Goal: Transaction & Acquisition: Purchase product/service

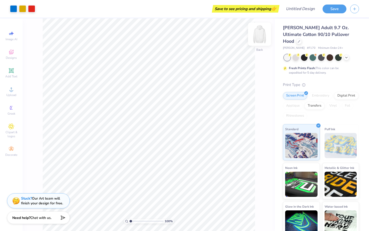
click at [262, 38] on img at bounding box center [259, 34] width 20 height 20
click at [262, 38] on img at bounding box center [259, 34] width 10 height 10
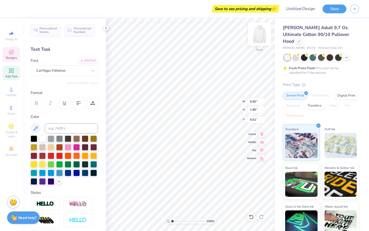
type input "6.88"
type input "0.75"
type input "2.88"
type textarea "P"
type textarea "W"
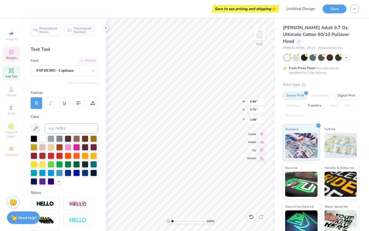
type textarea "Z"
type textarea "GPHI X ZTA"
type textarea "W"
type input "0.71"
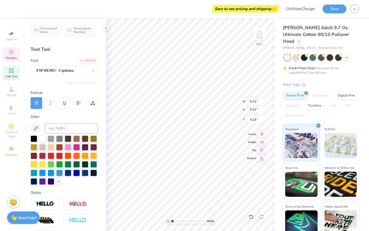
type textarea "E"
type input "0.57"
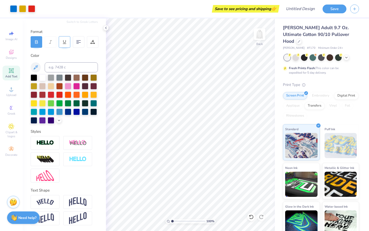
scroll to position [0, 0]
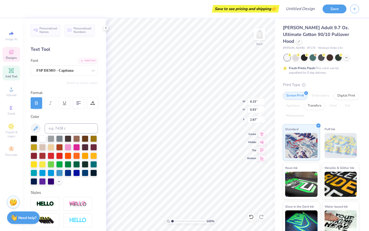
type input "6.33"
type input "0.93"
type input "3.00"
type input "2.53"
type input "1.88"
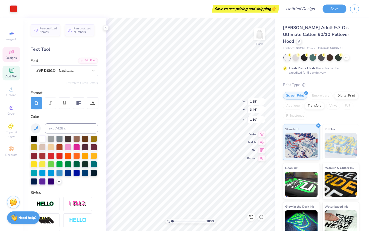
type input "4.18"
type input "0.78"
type input "5.22"
click at [106, 28] on icon at bounding box center [106, 28] width 4 height 4
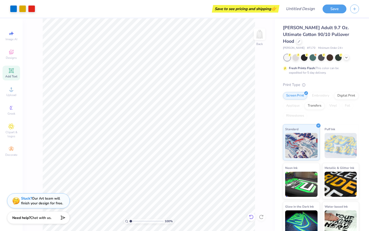
click at [251, 217] on icon at bounding box center [251, 216] width 5 height 5
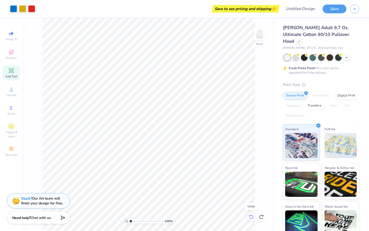
click at [251, 217] on icon at bounding box center [251, 216] width 5 height 5
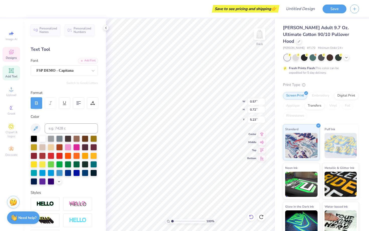
type textarea "R"
type textarea "L"
type input "0.48"
type textarea "E"
type textarea "C"
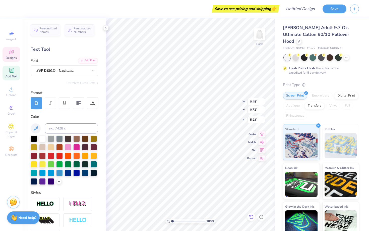
type input "0.60"
type textarea "O"
type textarea "M"
type input "0.47"
click at [253, 217] on icon at bounding box center [251, 216] width 5 height 5
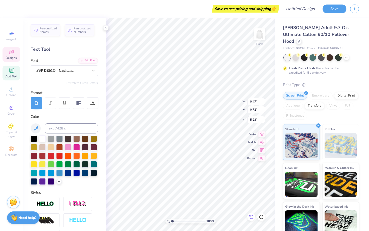
type textarea "E"
type textarea "Liva [GEOGRAPHIC_DATA]"
type input "6.29"
click at [11, 108] on circle at bounding box center [10, 107] width 3 height 3
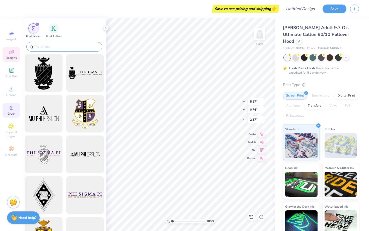
click at [85, 46] on input "text" at bounding box center [67, 46] width 64 height 5
click at [54, 30] on img "filter for Greek Letters" at bounding box center [53, 27] width 5 height 5
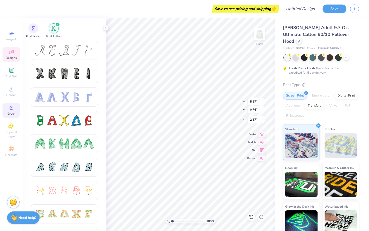
scroll to position [0, 0]
type textarea "G"
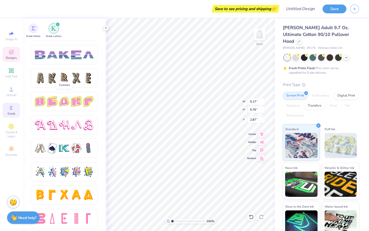
scroll to position [813, 0]
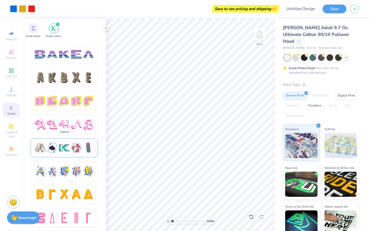
click at [66, 142] on div at bounding box center [64, 147] width 67 height 19
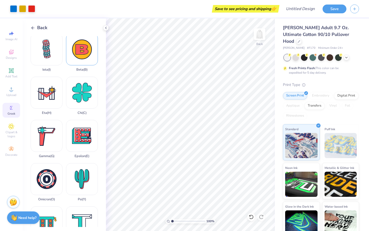
scroll to position [92, 0]
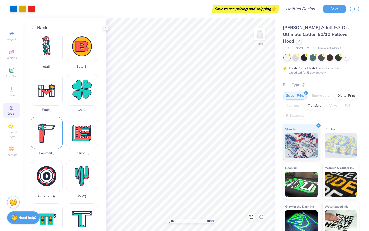
click at [52, 133] on div "Gamma ( G )" at bounding box center [47, 136] width 32 height 38
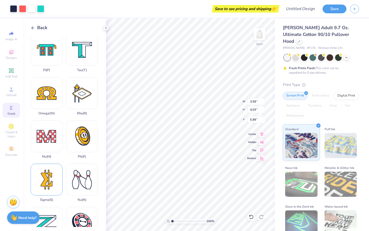
scroll to position [256, 0]
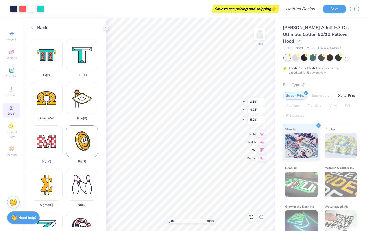
click at [87, 139] on div "Phi ( F )" at bounding box center [82, 144] width 32 height 38
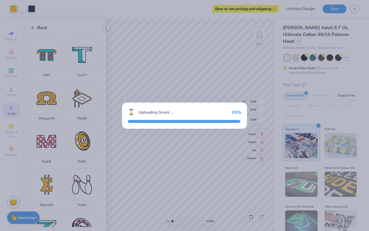
type input "3.72"
type input "4.52"
type input "5.74"
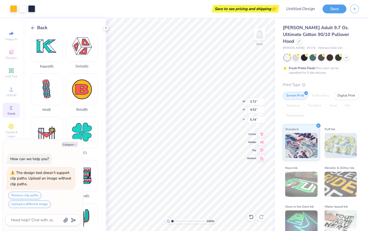
scroll to position [0, 0]
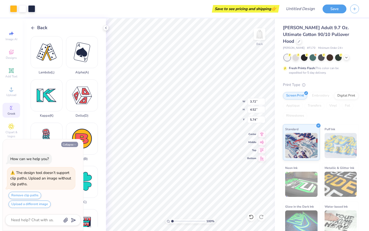
click at [72, 143] on button "Collapse" at bounding box center [69, 144] width 17 height 5
type textarea "x"
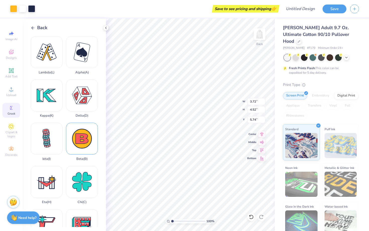
click at [87, 140] on div "Beta ( B )" at bounding box center [82, 141] width 32 height 38
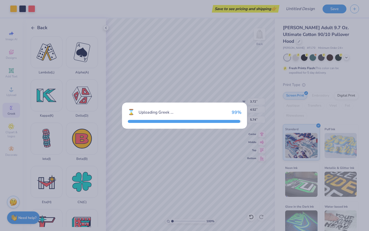
type input "3.83"
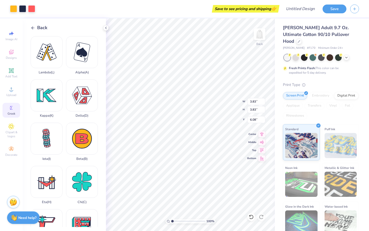
type input "9.69"
type input "3.72"
type input "4.52"
type input "9.35"
type input "3.59"
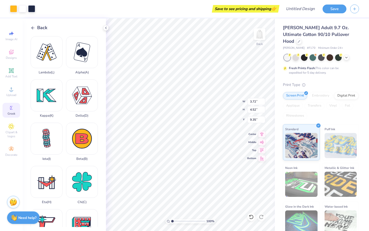
type input "4.03"
type input "9.35"
type input "3.72"
type input "4.52"
type input "3.59"
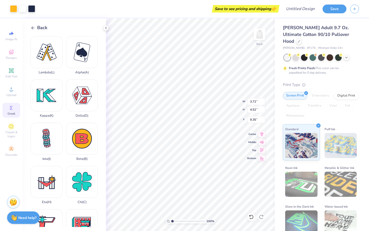
type input "4.03"
type input "1.43"
type input "1.61"
type input "10.80"
type input "3.72"
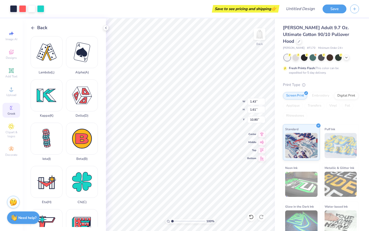
type input "4.52"
type input "9.35"
type input "1.28"
type input "1.56"
type input "10.83"
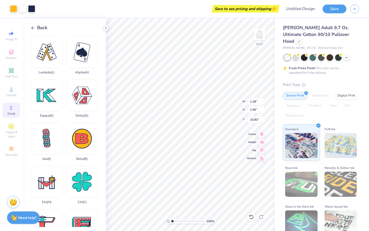
type input "3.83"
type input "9.69"
type input "1.47"
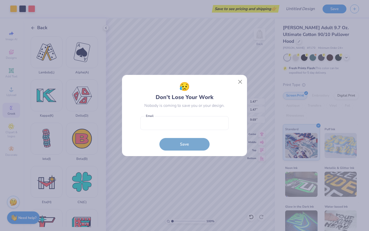
click at [180, 134] on body "Art colors Save to see pricing and shipping 👉 Design Title Save Image AI Design…" at bounding box center [184, 115] width 369 height 231
click at [241, 82] on button "Close" at bounding box center [240, 82] width 10 height 10
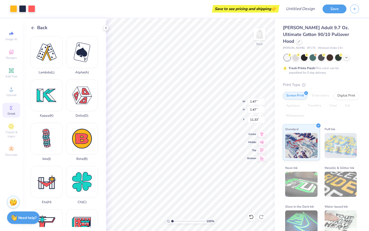
type input "10.92"
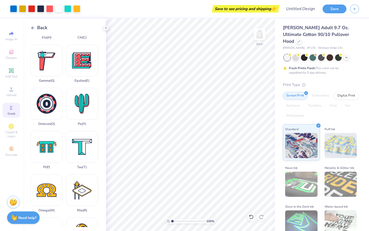
scroll to position [328, 0]
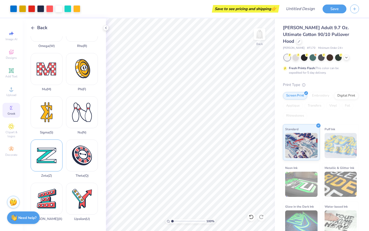
click at [47, 162] on div "Zeta ( Z )" at bounding box center [47, 158] width 32 height 38
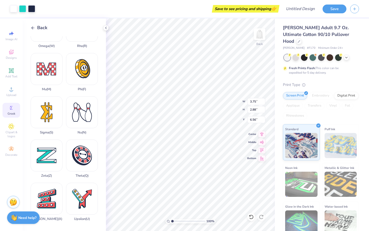
type input "1.90"
type input "1.46"
type input "10.92"
type input "1.76"
type input "1.35"
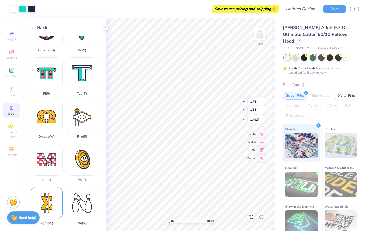
scroll to position [237, 0]
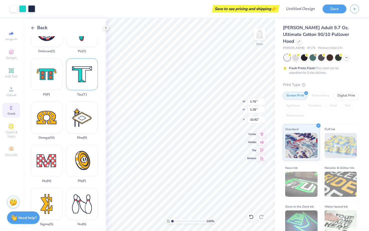
click at [83, 77] on div "Tau ( T )" at bounding box center [82, 77] width 32 height 38
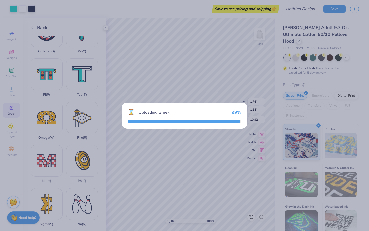
type input "3.60"
type input "2.88"
type input "6.56"
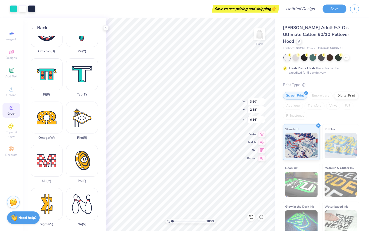
scroll to position [0, 0]
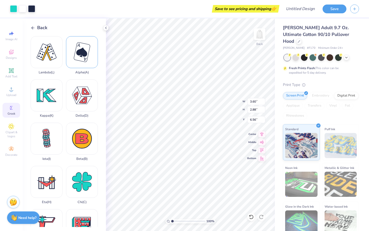
click at [87, 56] on div "Alpha ( A )" at bounding box center [82, 55] width 32 height 38
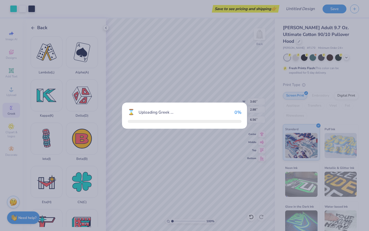
type input "3.15"
type input "3.80"
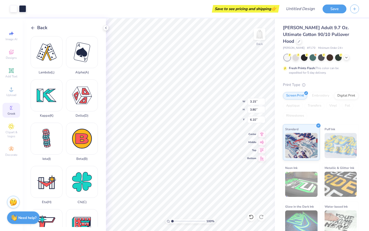
type input "8.00"
type input "3.60"
type input "2.88"
type input "10.92"
type input "1.40"
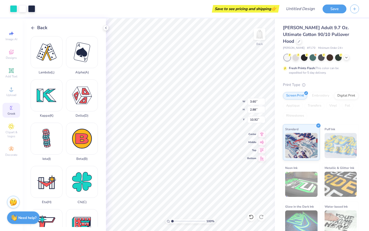
type input "1.12"
type input "1.72"
type input "1.37"
type input "3.15"
type input "3.80"
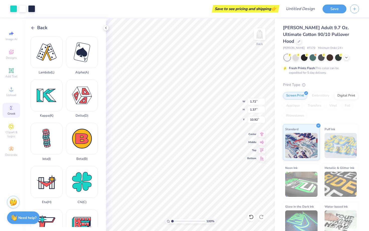
type input "8.00"
type input "1.64"
type input "1.98"
type input "10.61"
type input "2.49"
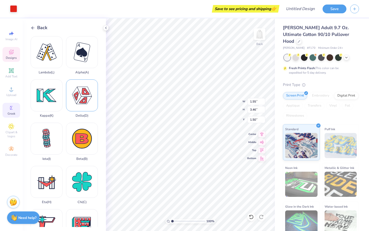
type input "0.53"
type input "8.57"
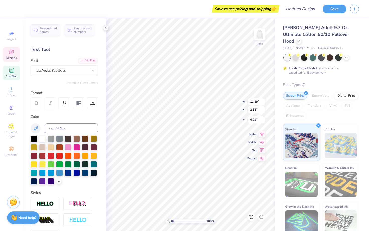
type input "7.21"
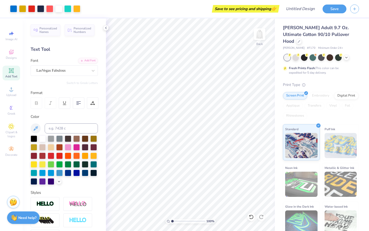
click at [15, 75] on span "Add Text" at bounding box center [11, 76] width 12 height 4
click at [13, 75] on span "Add Text" at bounding box center [11, 76] width 12 height 4
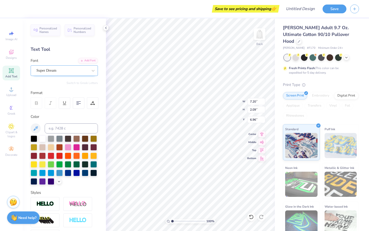
click at [66, 69] on div "Super Dream" at bounding box center [62, 70] width 53 height 8
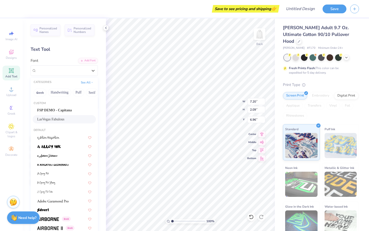
click at [58, 119] on div "LasVegas Fabulous" at bounding box center [64, 118] width 54 height 5
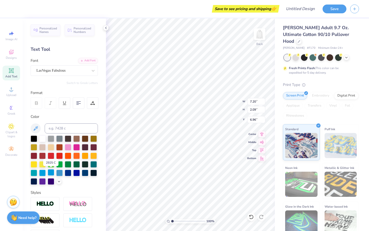
click at [50, 172] on div at bounding box center [51, 172] width 7 height 7
click at [43, 171] on div at bounding box center [42, 172] width 7 height 7
click at [61, 172] on div at bounding box center [59, 172] width 7 height 7
type textarea "T"
type textarea "to"
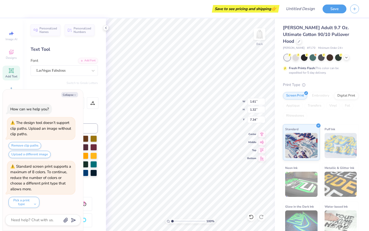
type textarea "x"
type input "6.68"
type textarea "x"
type input "0.84"
type input "0.69"
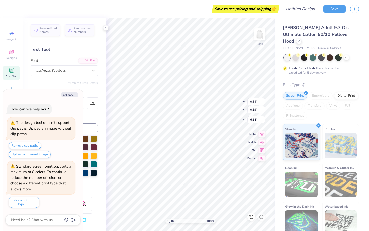
type textarea "x"
type input "6.53"
type textarea "x"
type input "1.05"
type input "0.86"
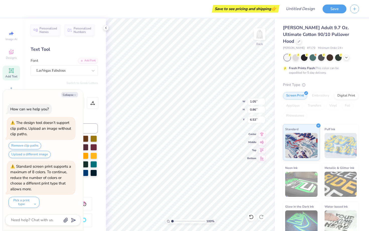
type textarea "x"
type input "6.35"
type textarea "x"
type input "1.47"
type input "1.20"
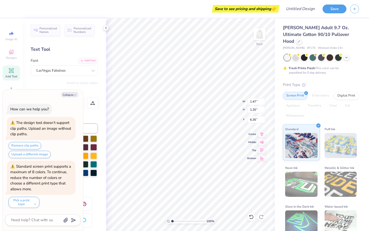
type textarea "x"
type input "6.49"
click at [85, 86] on div "Personalized Names Personalized Numbers Text Tool Add Font Font LasVegas Fabulo…" at bounding box center [64, 124] width 83 height 212
click at [74, 94] on icon "button" at bounding box center [75, 94] width 3 height 3
type textarea "x"
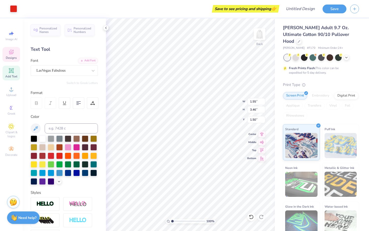
type input "1.52"
type input "3.40"
type input "1.56"
click at [10, 135] on span "Clipart & logos" at bounding box center [12, 134] width 18 height 8
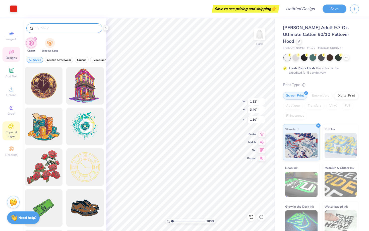
click at [68, 26] on input "text" at bounding box center [67, 28] width 64 height 5
type input "n"
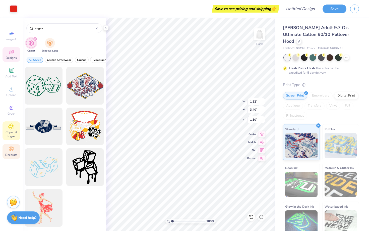
type input "vegas"
click at [12, 148] on circle at bounding box center [11, 147] width 3 height 3
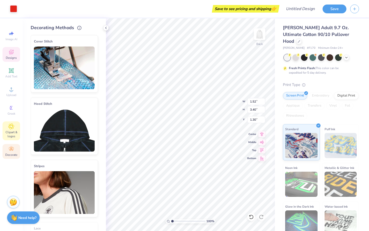
click at [12, 132] on span "Clipart & logos" at bounding box center [12, 134] width 18 height 8
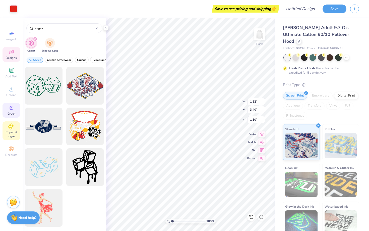
click at [10, 107] on circle at bounding box center [10, 107] width 3 height 3
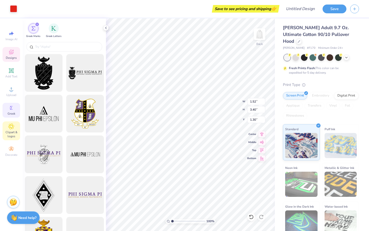
click at [14, 130] on span "Clipart & logos" at bounding box center [12, 134] width 18 height 8
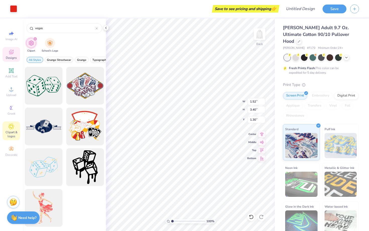
type input "1.43"
type input "1.61"
type input "10.80"
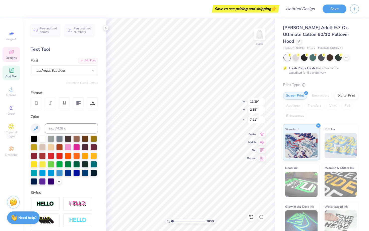
type textarea "Viva [GEOGRAPHIC_DATA]"
type input "10.81"
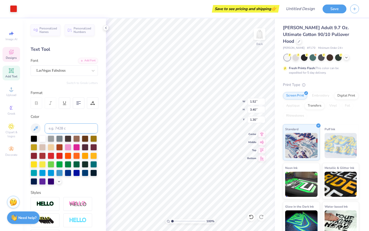
type input "1.81"
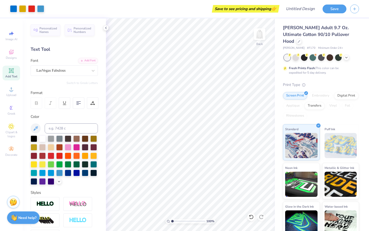
click at [11, 72] on icon at bounding box center [11, 70] width 4 height 4
click at [4, 76] on div "Add Text" at bounding box center [12, 72] width 18 height 15
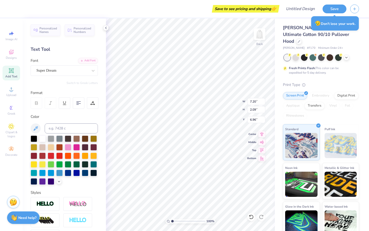
scroll to position [0, 1]
type textarea "GPHI X ZTA"
click at [38, 174] on div at bounding box center [64, 159] width 67 height 49
click at [41, 172] on div at bounding box center [42, 172] width 7 height 7
click at [50, 170] on div at bounding box center [51, 172] width 7 height 7
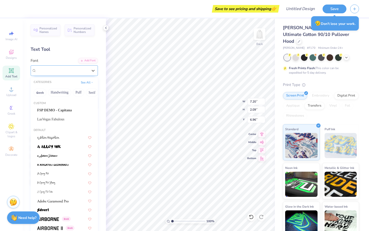
click at [57, 70] on div "Super Dream" at bounding box center [62, 70] width 53 height 8
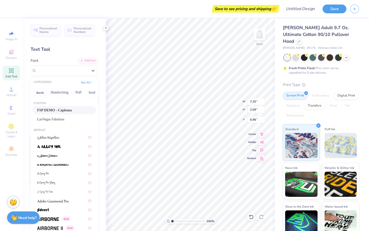
click at [69, 111] on span "FSP DEMO - Capitana" at bounding box center [54, 109] width 35 height 5
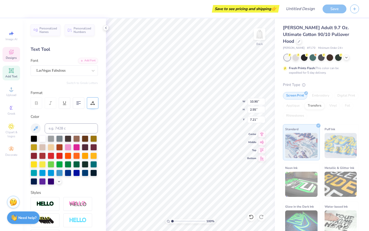
type input "15.51"
type input "2.28"
type input "6.86"
type input "6.44"
type input "0.95"
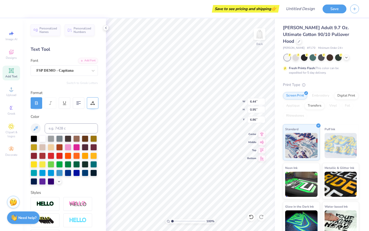
type input "3.00"
type input "12.50"
type input "6.30"
type input "4.06"
click at [35, 136] on div at bounding box center [34, 138] width 7 height 7
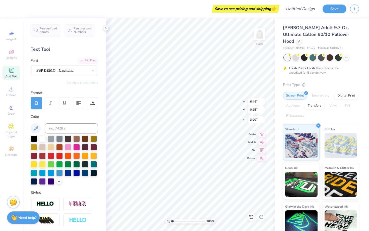
type input "1.47"
type input "1.20"
type input "6.49"
click at [35, 137] on div at bounding box center [34, 138] width 7 height 7
type input "2.11"
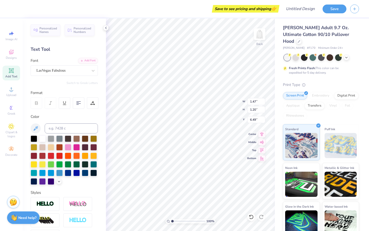
type input "8.64"
type input "2.17"
click at [36, 137] on div at bounding box center [34, 138] width 7 height 7
click at [34, 138] on div at bounding box center [34, 138] width 7 height 7
click at [31, 137] on div at bounding box center [34, 138] width 7 height 7
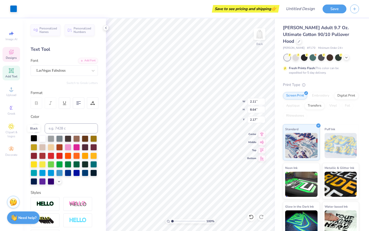
click at [31, 137] on div at bounding box center [34, 138] width 7 height 7
click at [34, 138] on div at bounding box center [34, 138] width 7 height 7
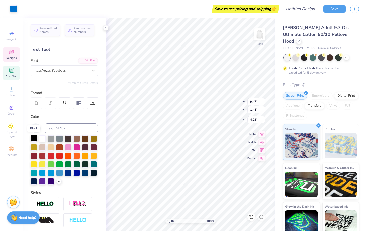
click at [34, 138] on div at bounding box center [34, 138] width 7 height 7
click at [249, 217] on icon at bounding box center [251, 216] width 5 height 5
click at [40, 129] on button at bounding box center [36, 128] width 10 height 10
click at [250, 215] on icon at bounding box center [251, 216] width 4 height 5
click at [34, 138] on div at bounding box center [34, 138] width 7 height 7
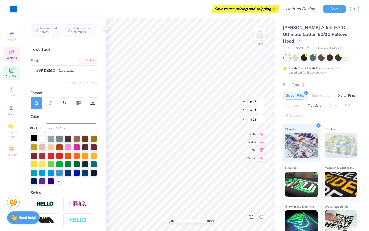
click at [34, 138] on div at bounding box center [34, 138] width 7 height 7
type input "0.42"
type input "0.72"
type input "5.23"
click at [56, 154] on div at bounding box center [59, 155] width 7 height 7
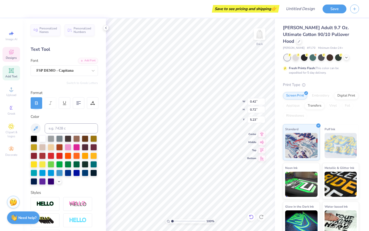
click at [252, 215] on icon at bounding box center [251, 216] width 5 height 5
click at [251, 217] on icon at bounding box center [251, 216] width 5 height 5
click at [32, 138] on div at bounding box center [34, 138] width 7 height 7
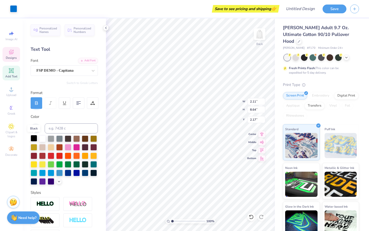
click at [32, 138] on div at bounding box center [34, 138] width 7 height 7
click at [251, 217] on icon at bounding box center [251, 216] width 5 height 5
click at [249, 217] on icon at bounding box center [251, 216] width 4 height 5
type input "1.61"
click at [35, 137] on div at bounding box center [34, 138] width 7 height 7
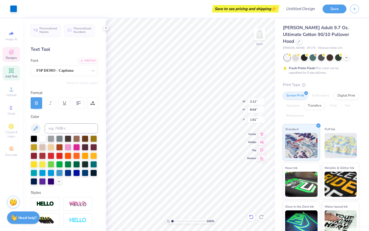
click at [250, 217] on icon at bounding box center [251, 216] width 5 height 5
click at [15, 9] on div at bounding box center [13, 8] width 7 height 7
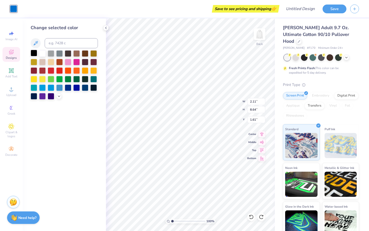
click at [34, 53] on div at bounding box center [34, 53] width 7 height 7
type input "2.42"
type input "1.96"
type input "8.03"
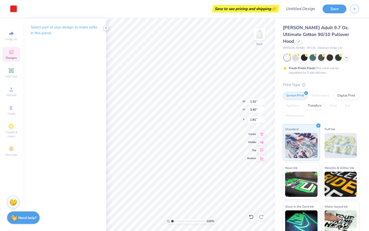
type input "1.77"
click at [14, 10] on div at bounding box center [13, 8] width 7 height 7
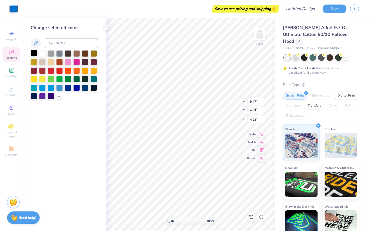
click at [34, 54] on div at bounding box center [34, 53] width 7 height 7
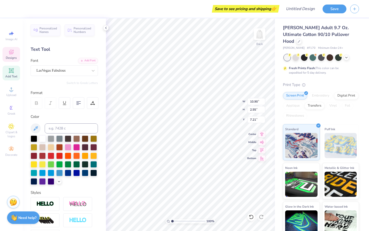
type input "7.09"
type input "6.72"
type input "1.47"
type input "1.20"
type input "6.49"
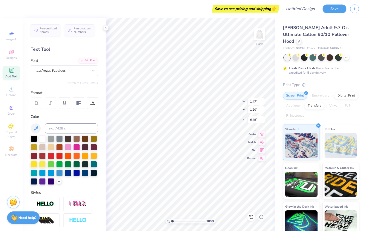
type input "1.14"
type input "0.93"
type input "6.26"
type input "6.54"
type input "0.96"
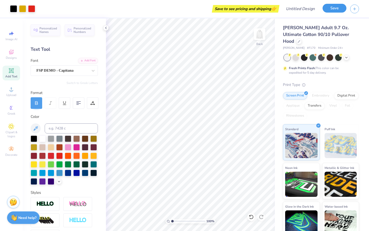
click at [336, 10] on button "Save" at bounding box center [334, 8] width 24 height 9
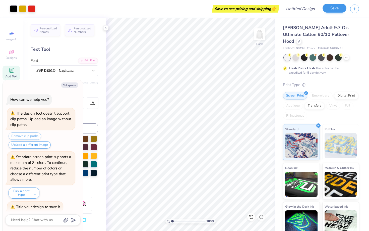
scroll to position [4, 0]
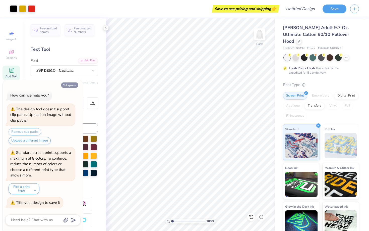
click at [68, 85] on button "Collapse" at bounding box center [69, 84] width 17 height 5
type textarea "x"
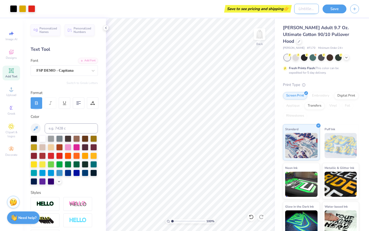
click at [312, 9] on input "Design Title" at bounding box center [306, 9] width 25 height 10
type input "Date Party"
click at [338, 8] on button "Save" at bounding box center [334, 8] width 24 height 9
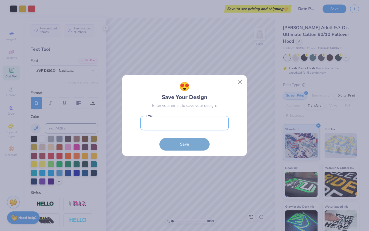
click at [200, 123] on input "email" at bounding box center [184, 123] width 88 height 14
type input "[EMAIL_ADDRESS][DOMAIN_NAME]"
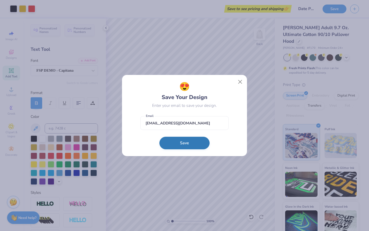
click at [180, 143] on button "Save" at bounding box center [184, 142] width 50 height 13
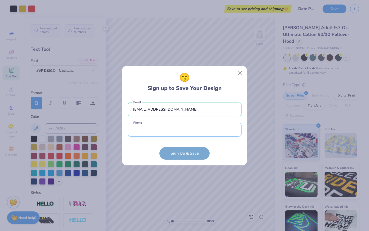
click at [175, 131] on input "tel" at bounding box center [185, 130] width 114 height 14
type input "[PHONE_NUMBER]"
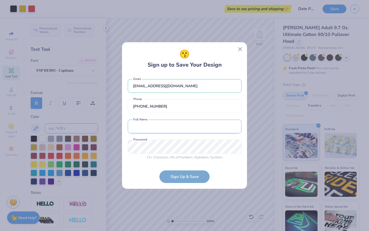
click at [175, 128] on input "text" at bounding box center [185, 126] width 114 height 14
drag, startPoint x: 155, startPoint y: 125, endPoint x: 145, endPoint y: 126, distance: 9.3
click at [145, 126] on input "[PERSON_NAME] Comfort" at bounding box center [185, 126] width 114 height 14
type input "[PERSON_NAME]"
click at [178, 176] on form "[EMAIL_ADDRESS][DOMAIN_NAME] Email [PHONE_NUMBER] Phone [PERSON_NAME] Full Name…" at bounding box center [185, 128] width 114 height 109
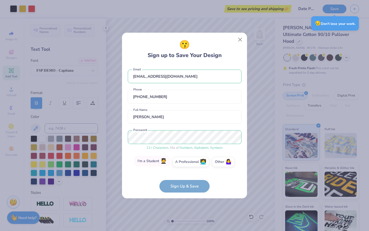
click at [157, 163] on label "I'm a Student 🧑‍🎓" at bounding box center [151, 161] width 35 height 10
click at [183, 163] on input "I'm a Student 🧑‍🎓" at bounding box center [184, 162] width 3 height 3
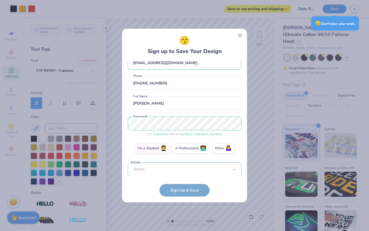
click at [164, 167] on div "Select..." at bounding box center [185, 169] width 114 height 14
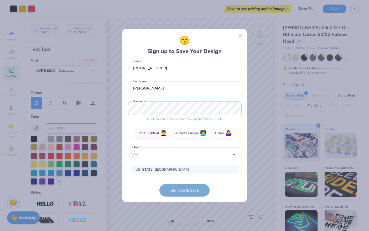
scroll to position [87, 0]
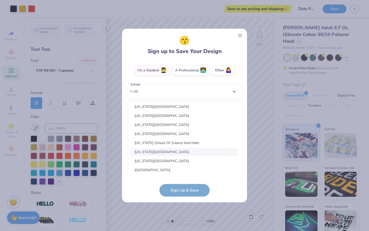
click at [165, 154] on div "[US_STATE][GEOGRAPHIC_DATA]" at bounding box center [184, 152] width 109 height 8
type input "okl"
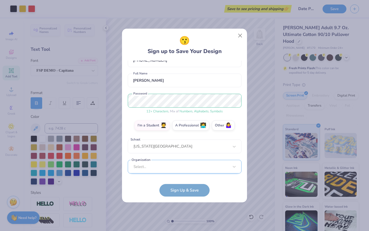
click at [170, 168] on div "Select..." at bounding box center [185, 167] width 114 height 14
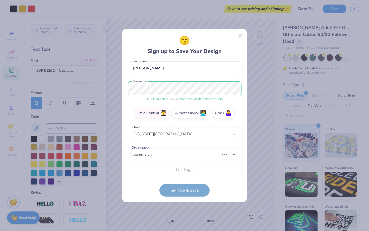
scroll to position [108, 0]
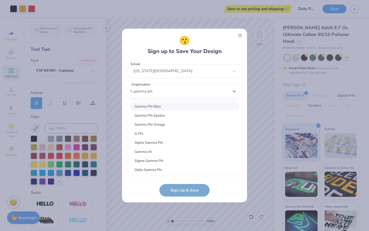
click at [152, 105] on div "Gamma Phi Beta" at bounding box center [184, 106] width 109 height 8
type input "gamma phi"
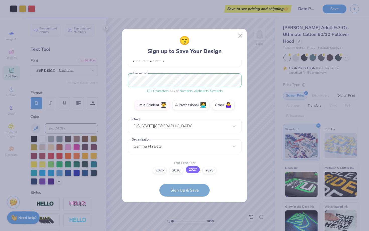
click at [188, 170] on label "2027" at bounding box center [193, 169] width 14 height 7
click at [186, 221] on input "2027" at bounding box center [184, 222] width 3 height 3
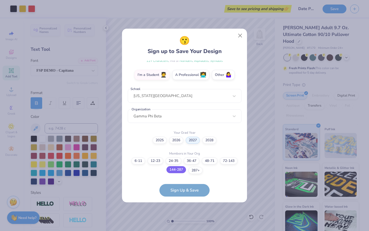
click at [177, 171] on label "144-287" at bounding box center [176, 169] width 20 height 7
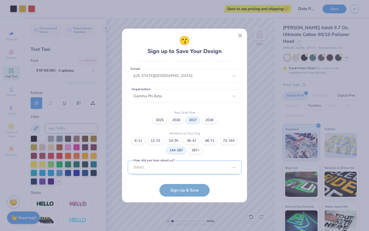
click at [181, 169] on div "Select..." at bounding box center [185, 167] width 114 height 14
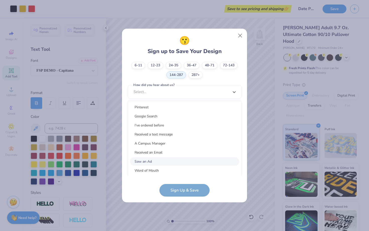
click at [178, 162] on div "Saw an Ad" at bounding box center [184, 161] width 109 height 8
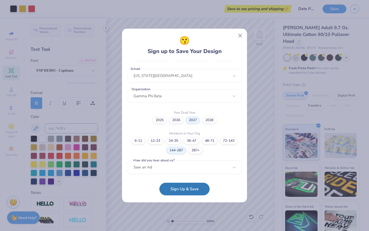
click at [185, 189] on button "Sign Up & Save" at bounding box center [184, 188] width 50 height 13
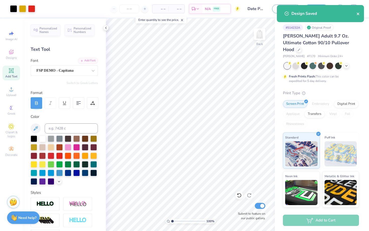
click at [359, 15] on icon "close" at bounding box center [358, 14] width 3 height 3
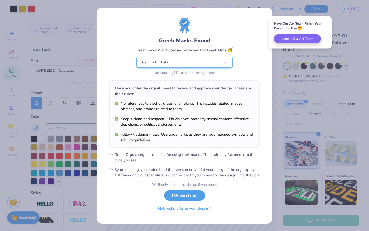
click at [244, 15] on div "Greek Marks Found Great news! We’re licensed with over 140 Greek Orgs. 🥳 Gamma …" at bounding box center [184, 116] width 175 height 216
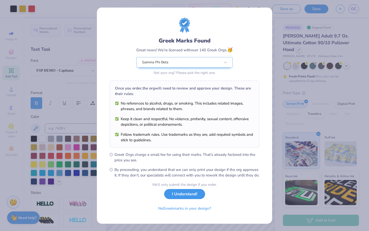
click at [192, 199] on button "I Understand!" at bounding box center [184, 194] width 41 height 10
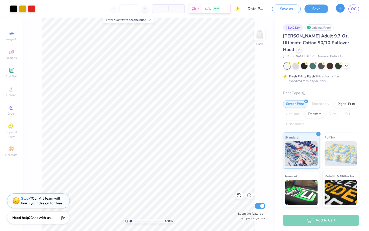
click at [342, 11] on button "button" at bounding box center [340, 8] width 9 height 9
